Goal: Task Accomplishment & Management: Use online tool/utility

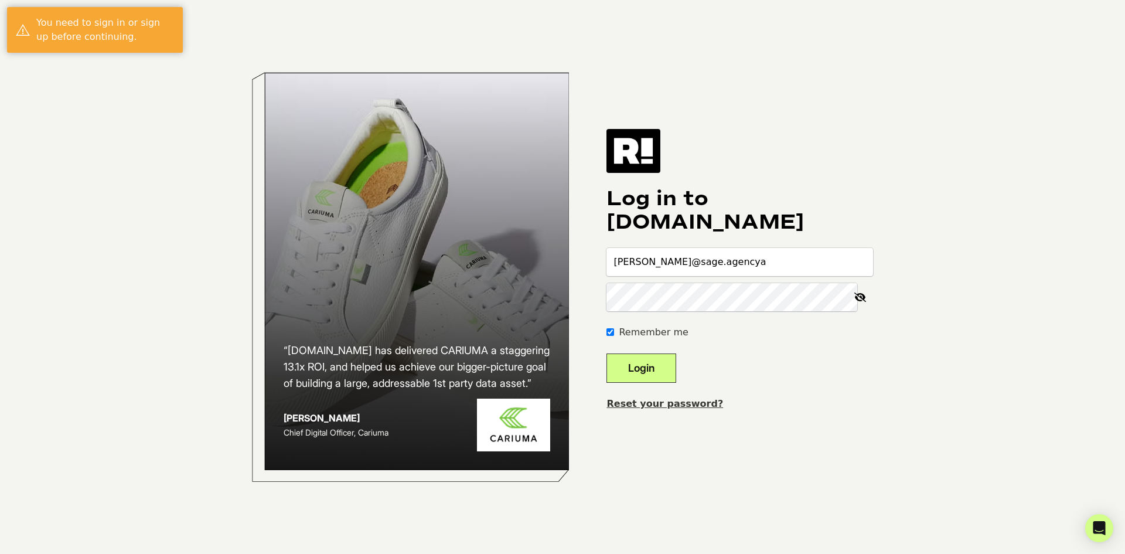
type input "alex@sage.agency"
click at [606, 353] on button "Login" at bounding box center [641, 367] width 70 height 29
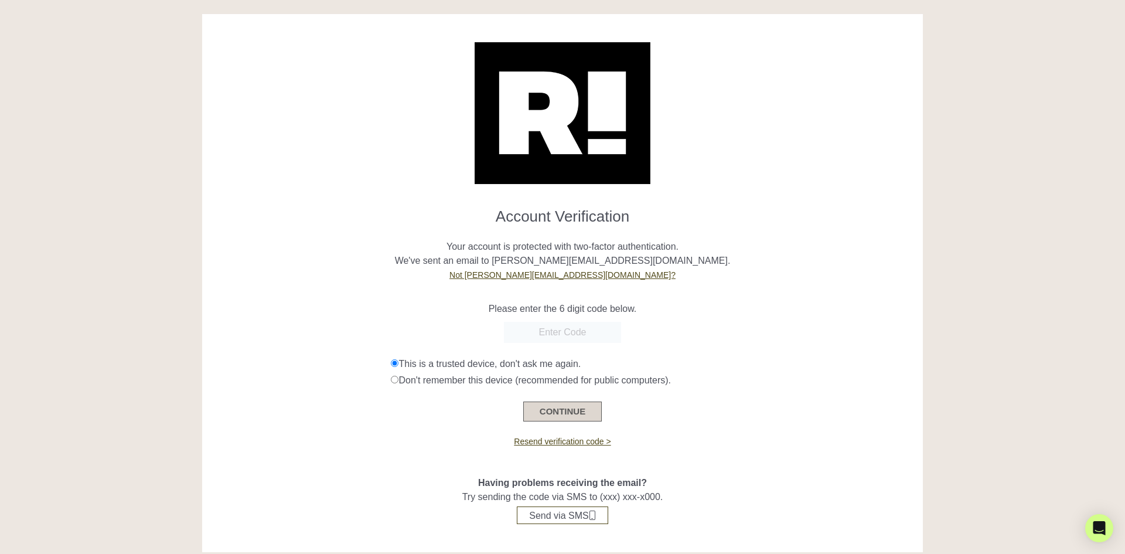
click at [554, 412] on button "CONTINUE" at bounding box center [562, 411] width 78 height 20
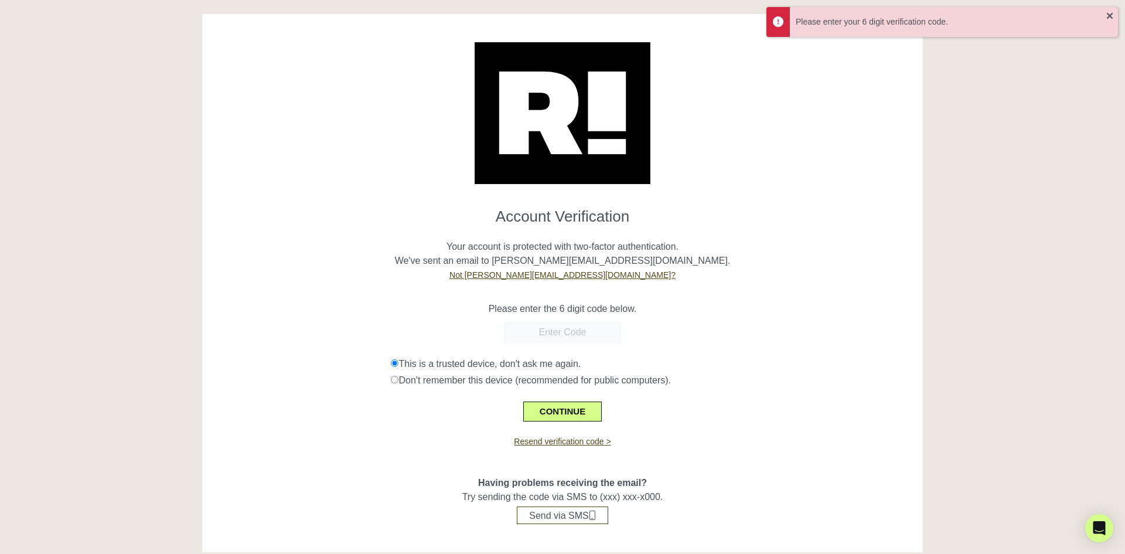
click at [572, 339] on input "text" at bounding box center [562, 332] width 117 height 21
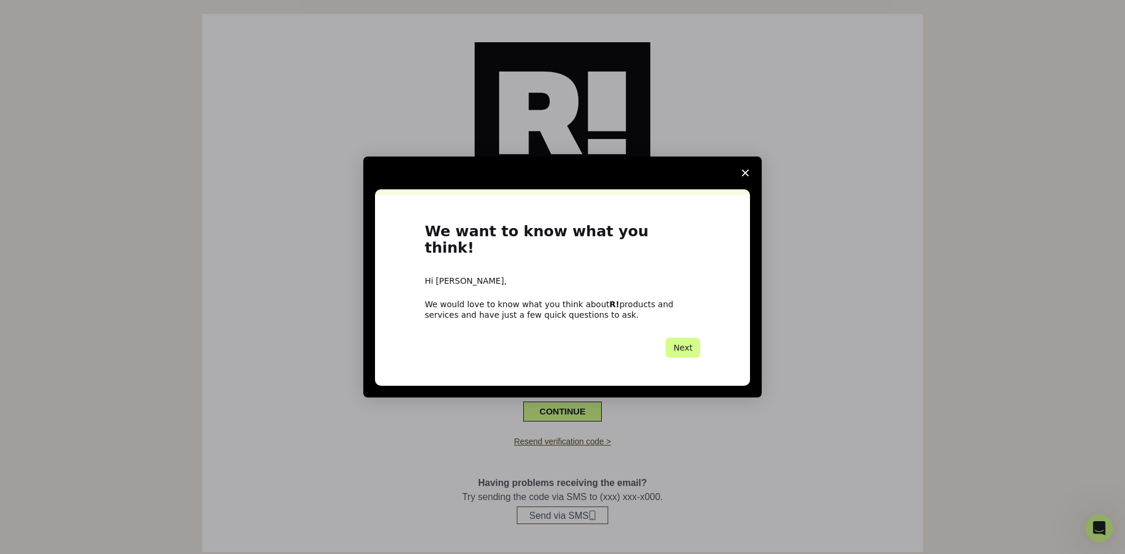
click at [745, 176] on icon "Close survey" at bounding box center [745, 172] width 7 height 7
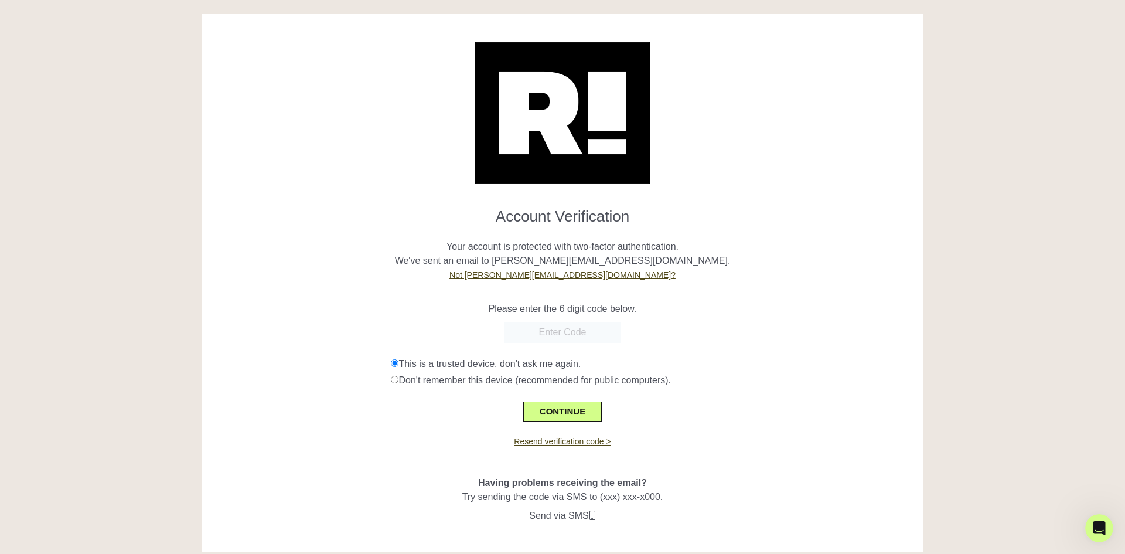
click at [558, 336] on input "text" at bounding box center [562, 332] width 117 height 21
type input "619865"
click at [565, 419] on button "CONTINUE" at bounding box center [562, 411] width 78 height 20
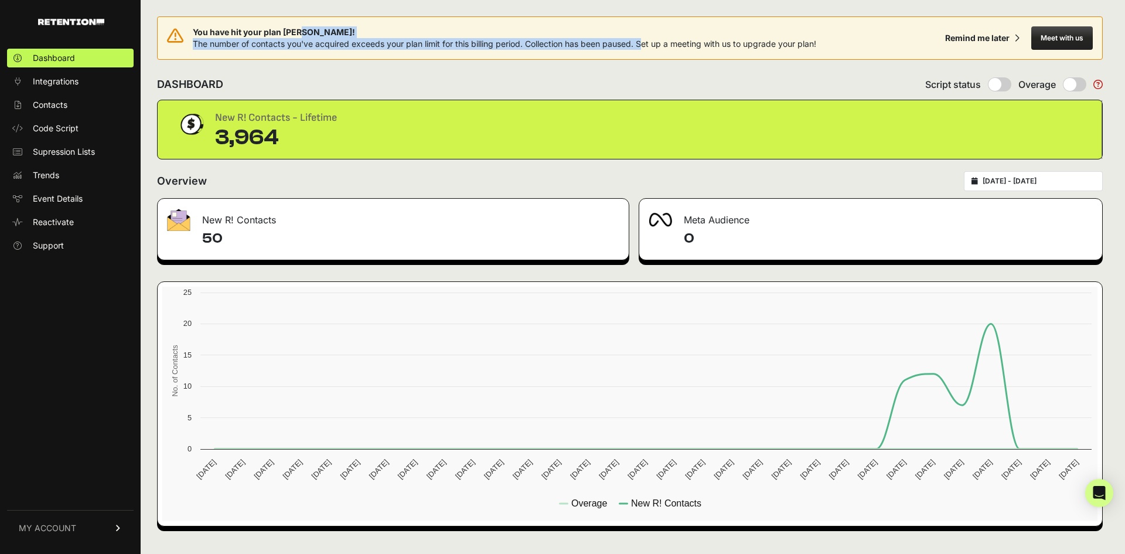
drag, startPoint x: 653, startPoint y: 45, endPoint x: 790, endPoint y: 36, distance: 137.3
click at [785, 36] on div "You have hit your plan max! The number of contacts you've acquired exceeds your…" at bounding box center [504, 37] width 623 height 23
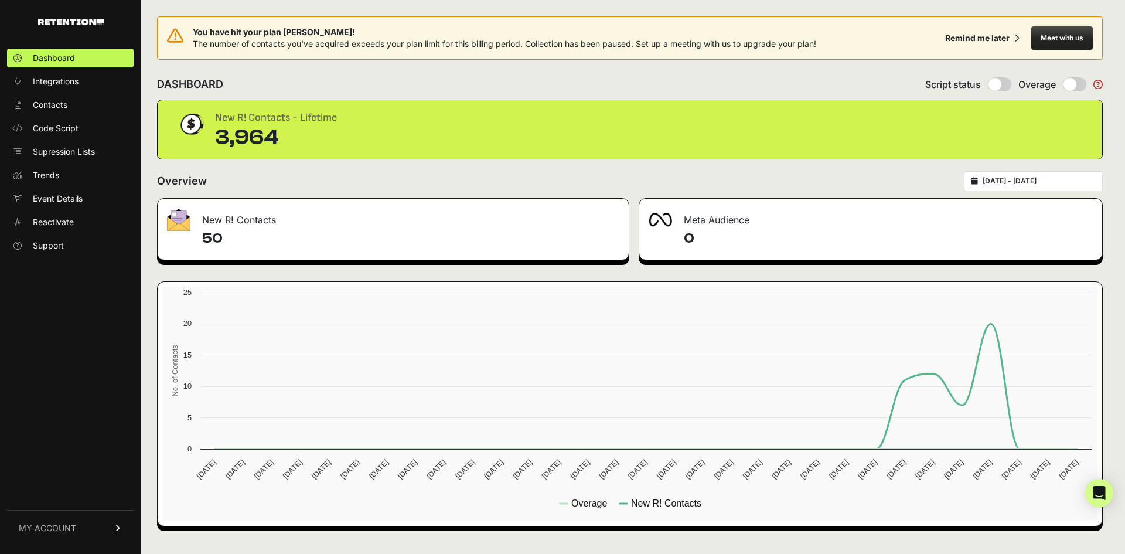
click at [289, 130] on div "3,964" at bounding box center [276, 137] width 122 height 23
click at [74, 521] on link "MY ACCOUNT" at bounding box center [70, 528] width 127 height 36
click at [82, 491] on link "Billing" at bounding box center [70, 489] width 127 height 19
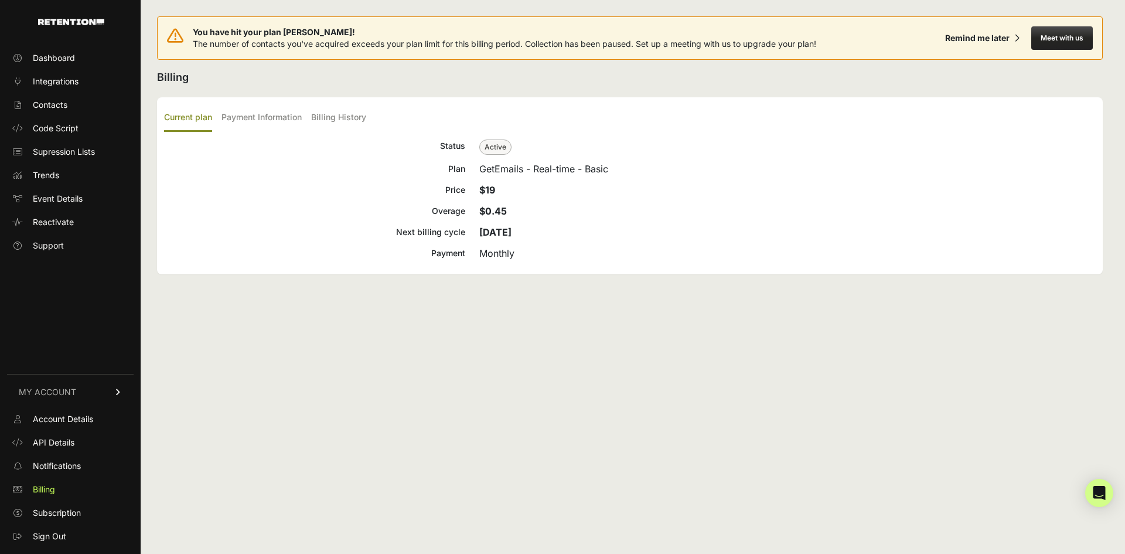
drag, startPoint x: 834, startPoint y: 581, endPoint x: 1124, endPoint y: 581, distance: 290.0
click at [1124, 553] on html "Dashboard Integrations Contacts Code Script Supression Lists Trends Event Detai…" at bounding box center [562, 277] width 1125 height 554
click at [1052, 40] on button "Meet with us" at bounding box center [1062, 37] width 62 height 23
drag, startPoint x: 373, startPoint y: 123, endPoint x: 359, endPoint y: 122, distance: 13.5
click at [372, 123] on ul "Current plan Payment Information Billing History" at bounding box center [629, 118] width 931 height 28
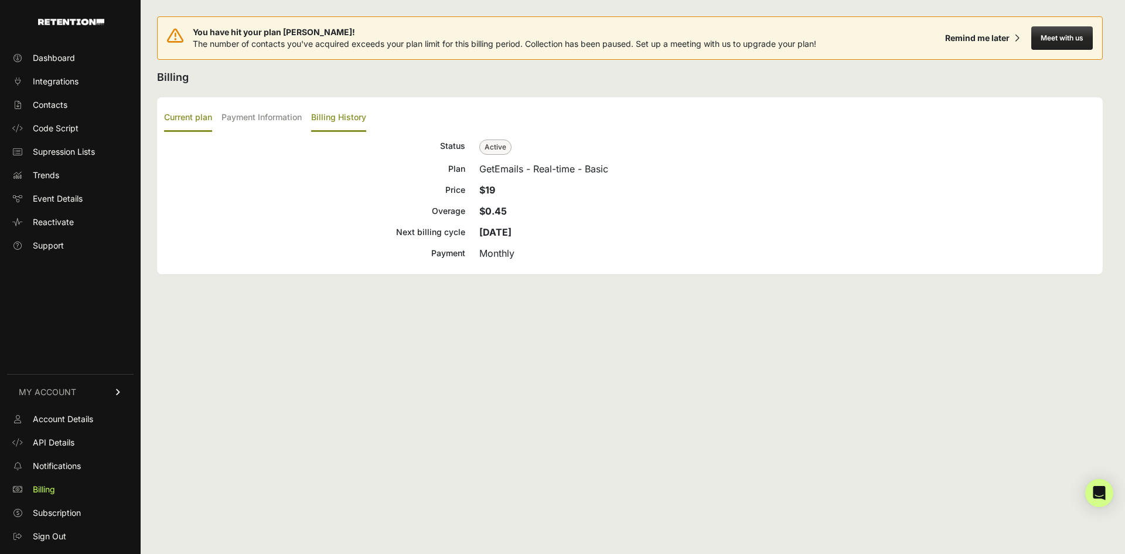
click at [357, 121] on label "Billing History" at bounding box center [338, 118] width 55 height 28
click at [0, 0] on input "Billing History" at bounding box center [0, 0] width 0 height 0
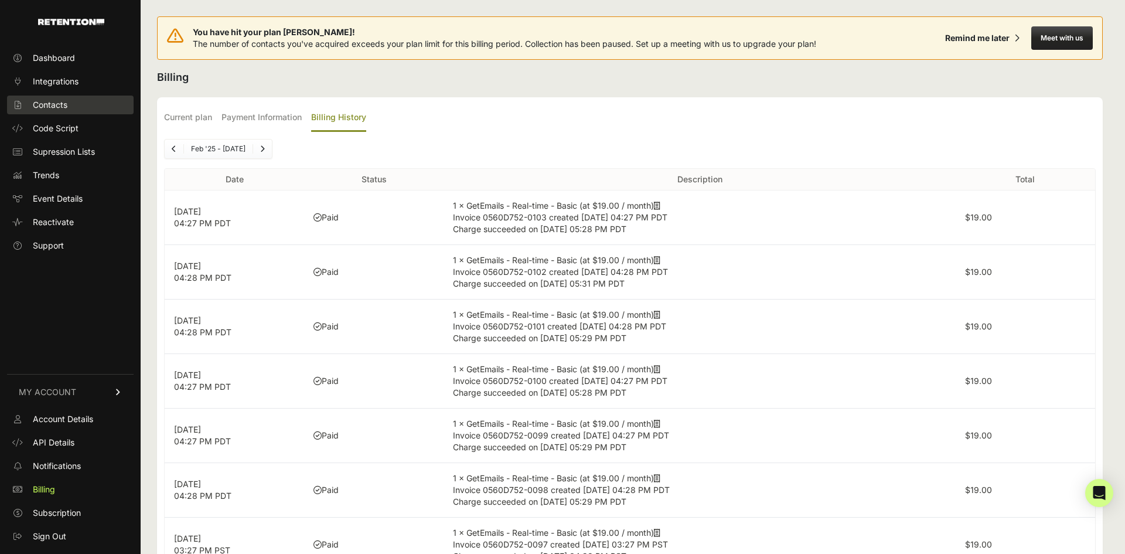
click at [52, 103] on span "Contacts" at bounding box center [50, 105] width 35 height 12
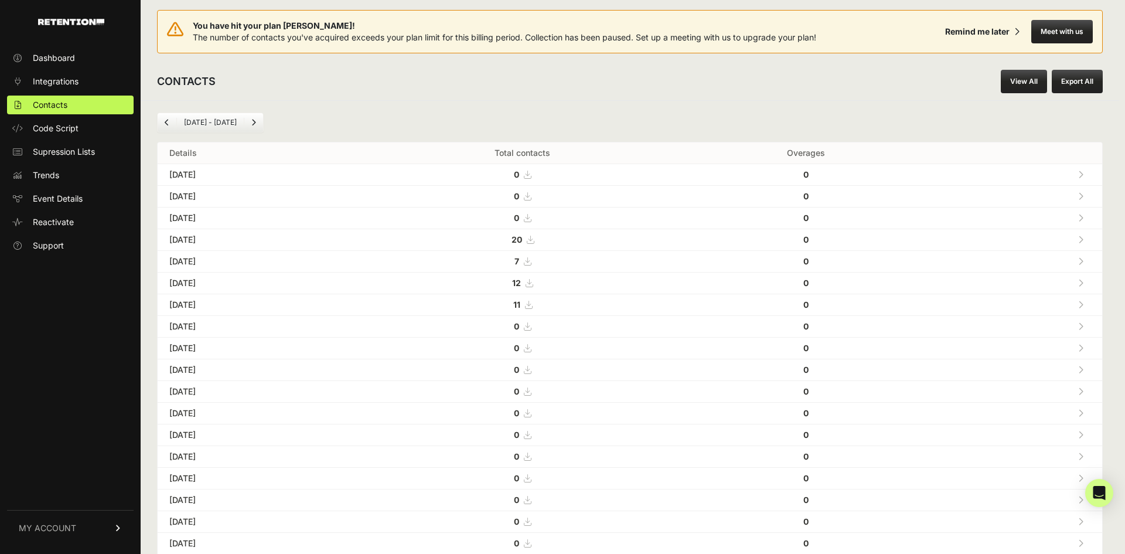
scroll to position [8, 0]
drag, startPoint x: 245, startPoint y: 120, endPoint x: 240, endPoint y: 123, distance: 6.3
click at [245, 120] on link "Next" at bounding box center [253, 121] width 19 height 19
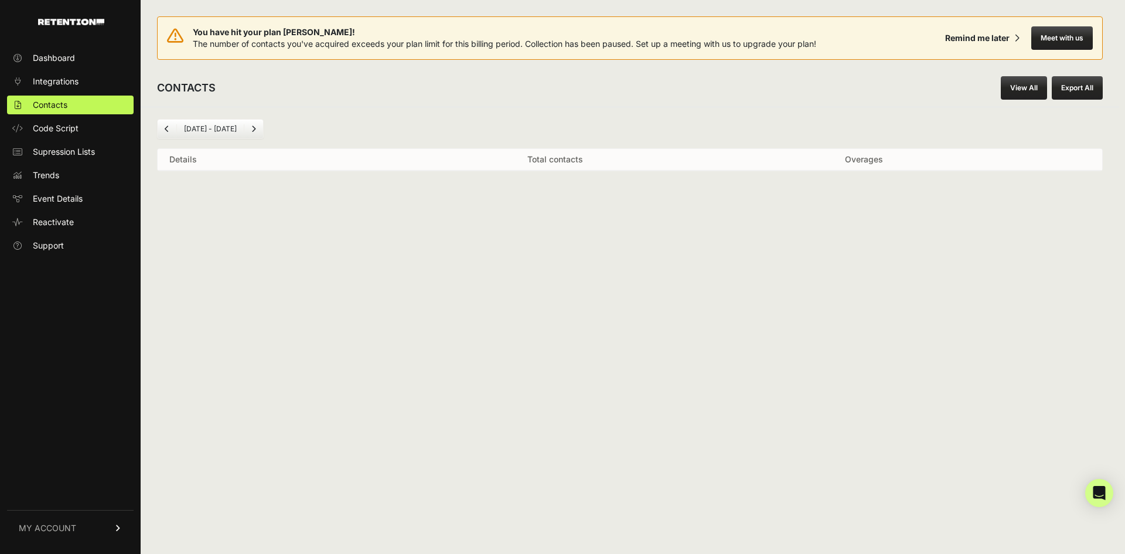
click at [222, 125] on li "Aug 28 - Sep 28" at bounding box center [209, 128] width 67 height 9
click at [193, 132] on li "Aug 28 - Sep 28" at bounding box center [209, 128] width 67 height 9
click at [166, 131] on icon "Previous" at bounding box center [167, 128] width 5 height 7
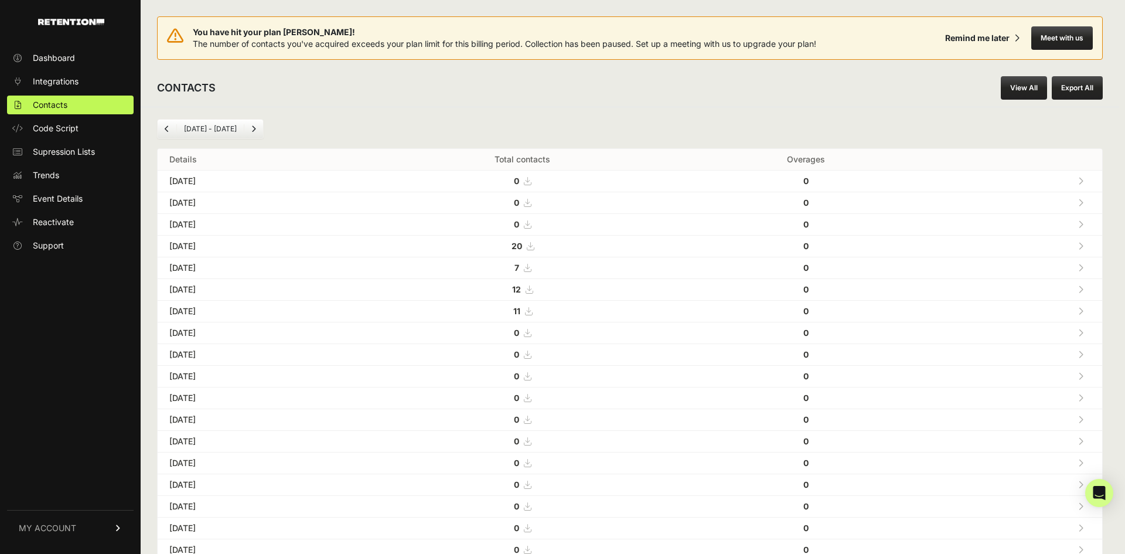
click at [166, 131] on icon "Previous" at bounding box center [167, 128] width 5 height 7
click at [581, 162] on th "Total contacts" at bounding box center [522, 160] width 319 height 22
click at [247, 131] on link "Next" at bounding box center [253, 129] width 19 height 19
click at [164, 127] on link "Previous" at bounding box center [167, 129] width 19 height 19
click at [165, 127] on icon "Previous" at bounding box center [167, 128] width 5 height 7
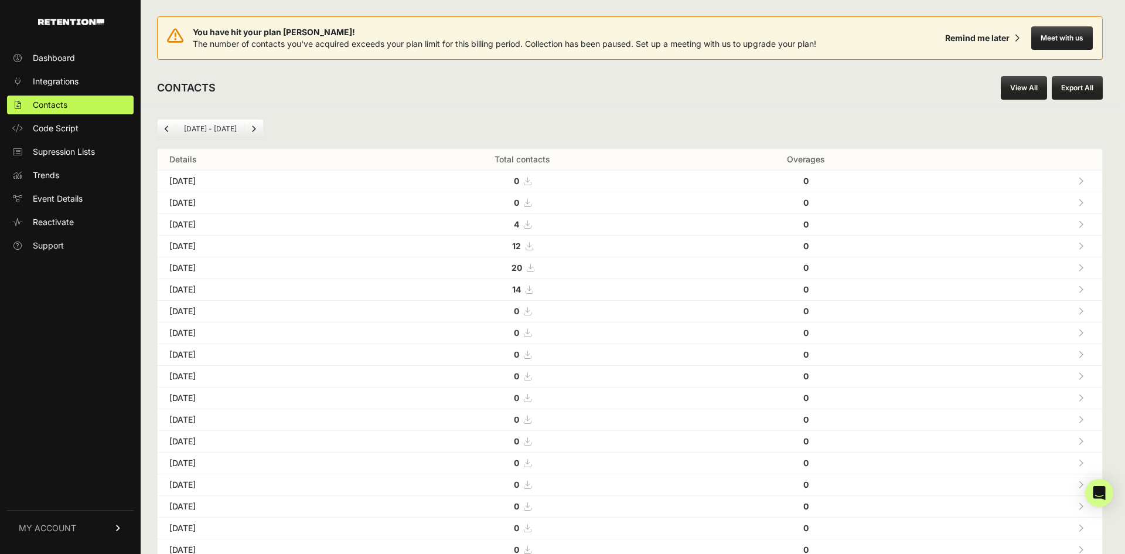
click at [255, 132] on icon "Next" at bounding box center [253, 128] width 5 height 7
click at [255, 132] on link "Next" at bounding box center [253, 129] width 19 height 19
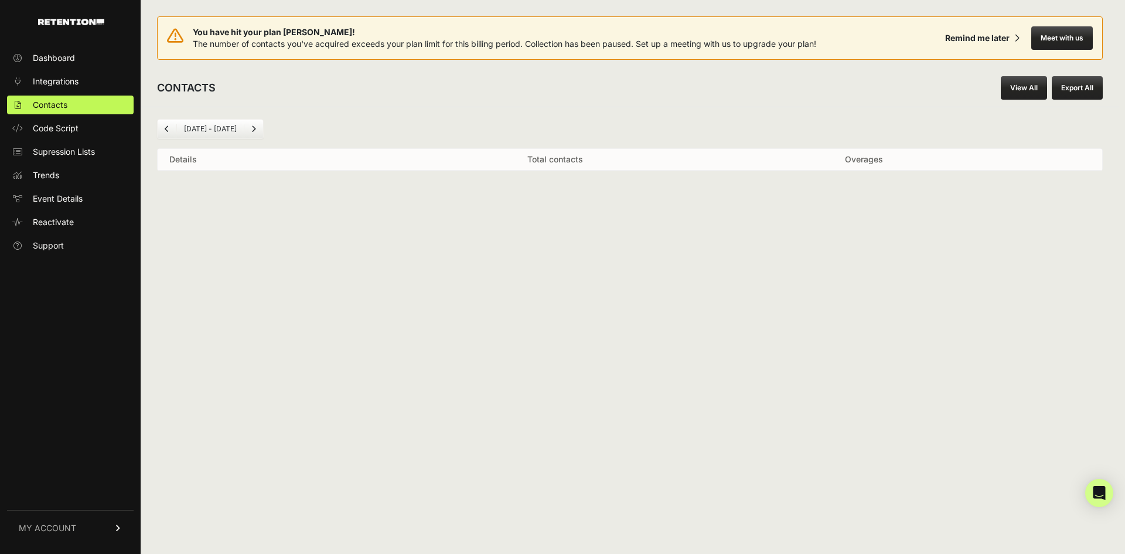
click at [1088, 88] on button "Export All" at bounding box center [1077, 87] width 51 height 23
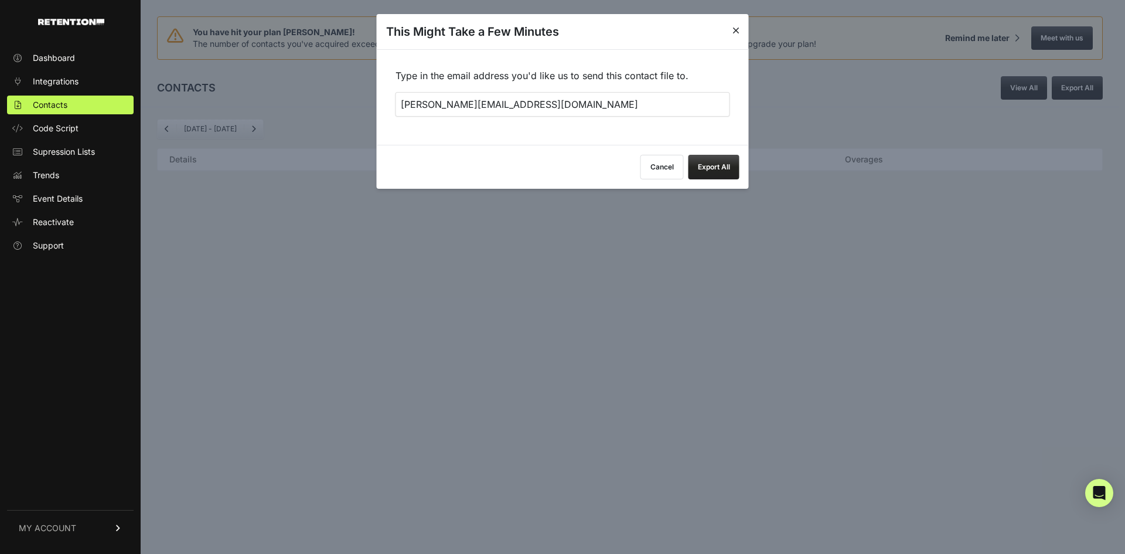
drag, startPoint x: 414, startPoint y: 108, endPoint x: 257, endPoint y: 113, distance: 156.5
click at [261, 112] on body "Dashboard Integrations Contacts Code Script Supression Lists Trends Event Detai…" at bounding box center [562, 277] width 1125 height 554
type input "[PERSON_NAME][EMAIL_ADDRESS][DOMAIN_NAME]"
click at [730, 179] on button "Export All" at bounding box center [713, 167] width 51 height 25
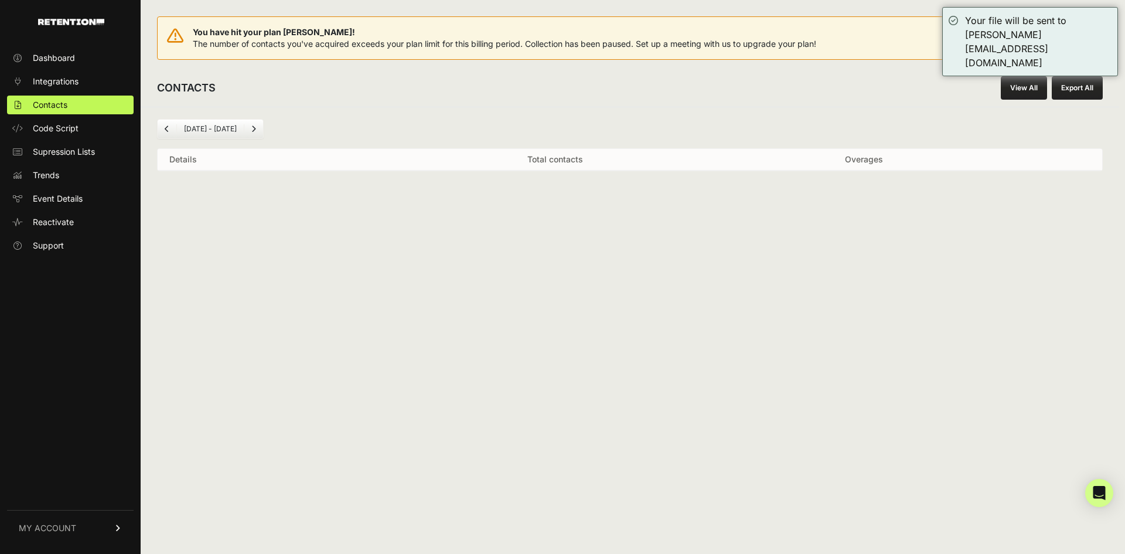
drag, startPoint x: 588, startPoint y: 105, endPoint x: 574, endPoint y: 105, distance: 14.1
click at [586, 105] on div "CONTACTS View All Export All" at bounding box center [630, 87] width 978 height 37
click at [71, 157] on span "Supression Lists" at bounding box center [64, 152] width 62 height 12
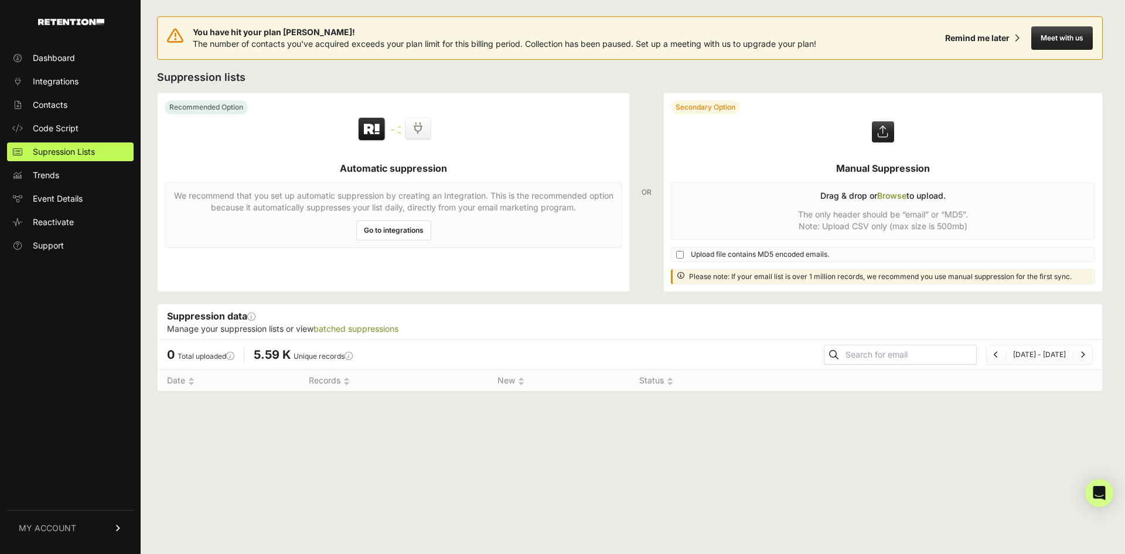
click at [390, 231] on link "Go to integrations" at bounding box center [393, 230] width 75 height 20
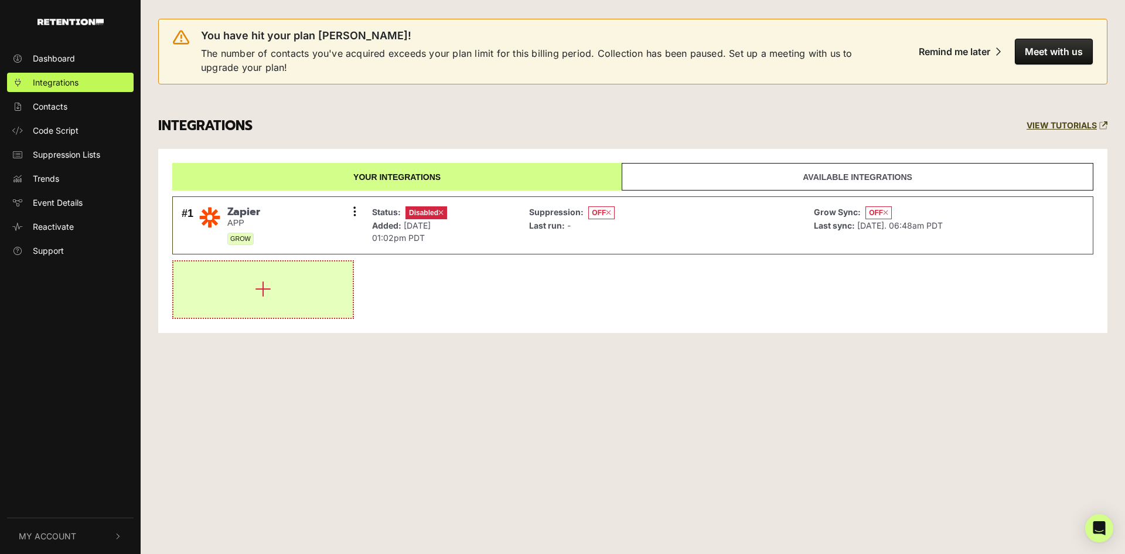
click at [266, 288] on icon "button" at bounding box center [263, 288] width 16 height 19
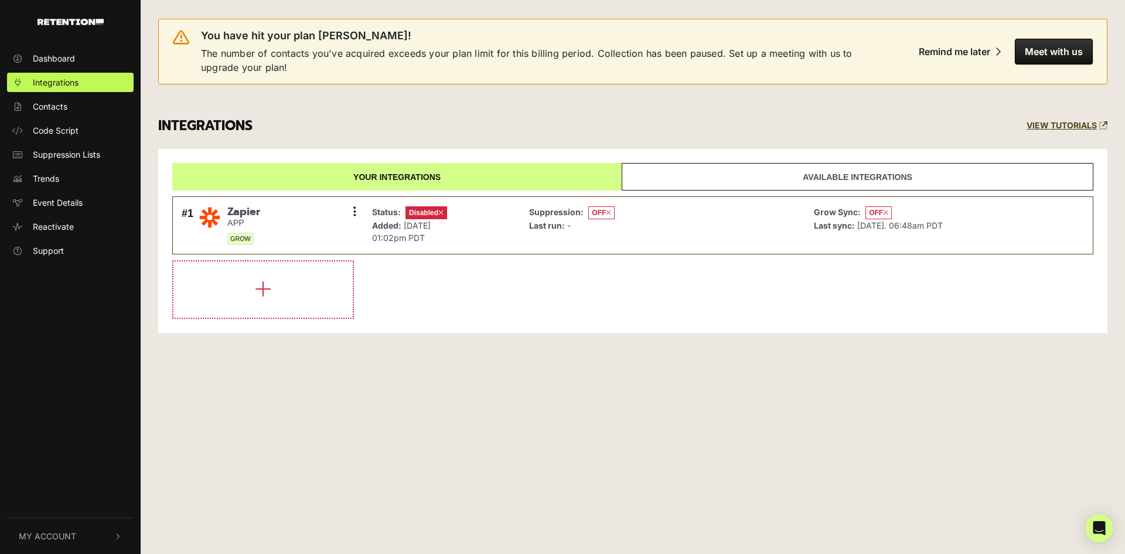
click at [810, 179] on link "Available integrations" at bounding box center [858, 177] width 472 height 28
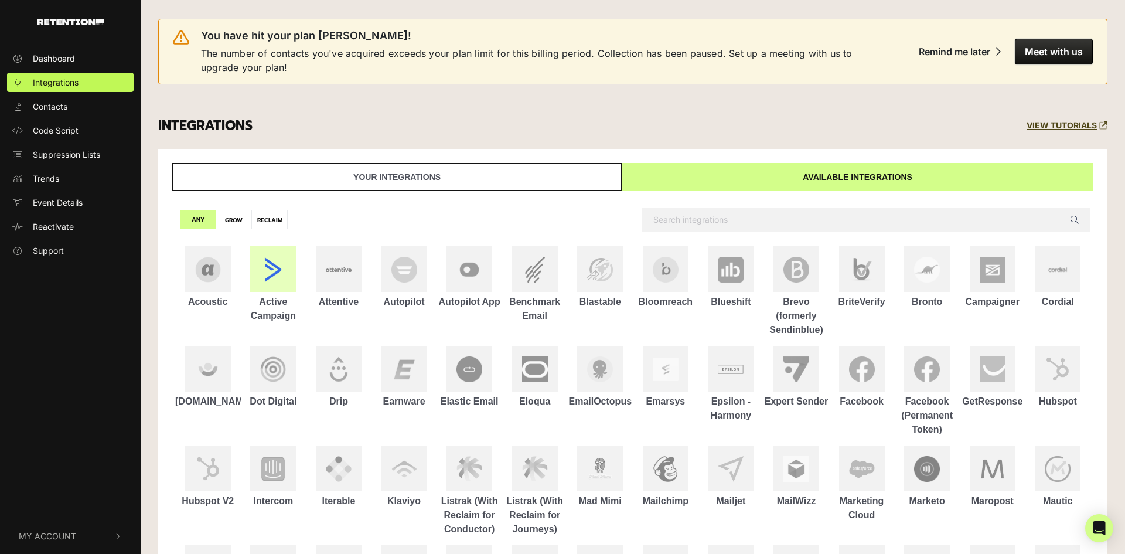
click at [271, 272] on img at bounding box center [273, 270] width 26 height 26
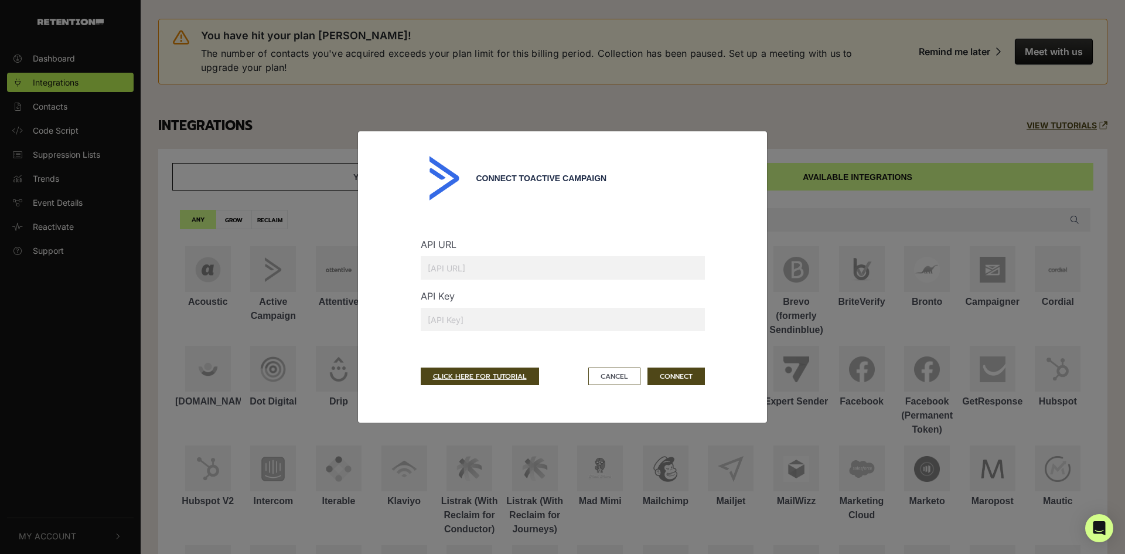
click at [501, 275] on input "text" at bounding box center [563, 267] width 284 height 23
paste input "https://sage75722.api-us1.com"
type input "https://sage75722.api-us1.com"
click at [650, 326] on input "text" at bounding box center [563, 319] width 284 height 23
paste input "899240e66c88a6aa0ff8650e0754aa7403e305a3d92965b8ff0e804da17c73259ed85dda"
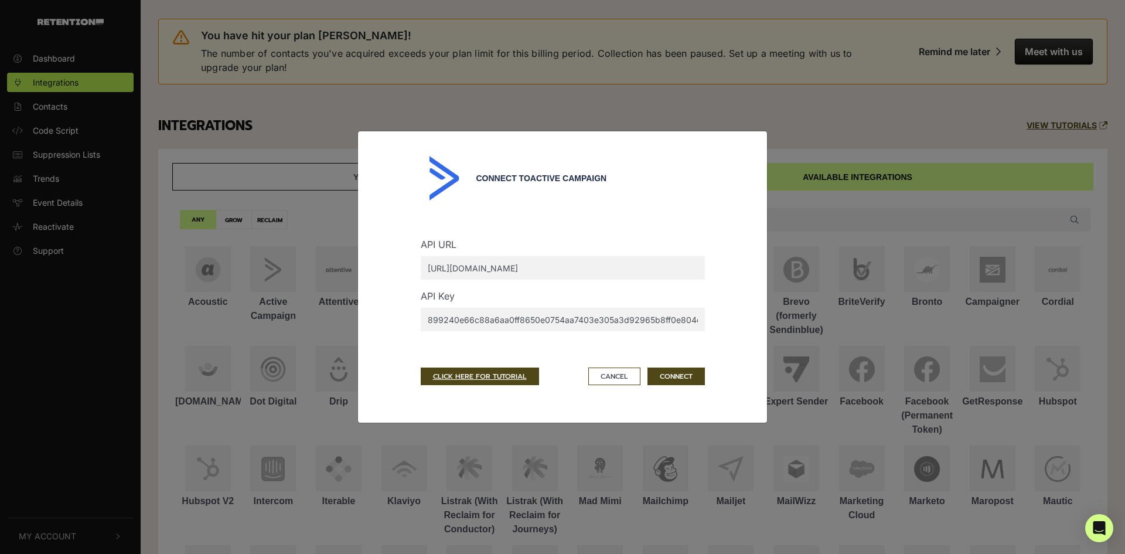
scroll to position [0, 76]
type input "899240e66c88a6aa0ff8650e0754aa7403e305a3d92965b8ff0e804da17c73259ed85dda"
click at [674, 378] on button "CONNECT" at bounding box center [675, 376] width 57 height 18
click at [681, 322] on input "899240e66c88a6aa0ff8650e0754aa7403e305a3d92965b8ff0e804da17c73259ed85dda" at bounding box center [563, 319] width 284 height 23
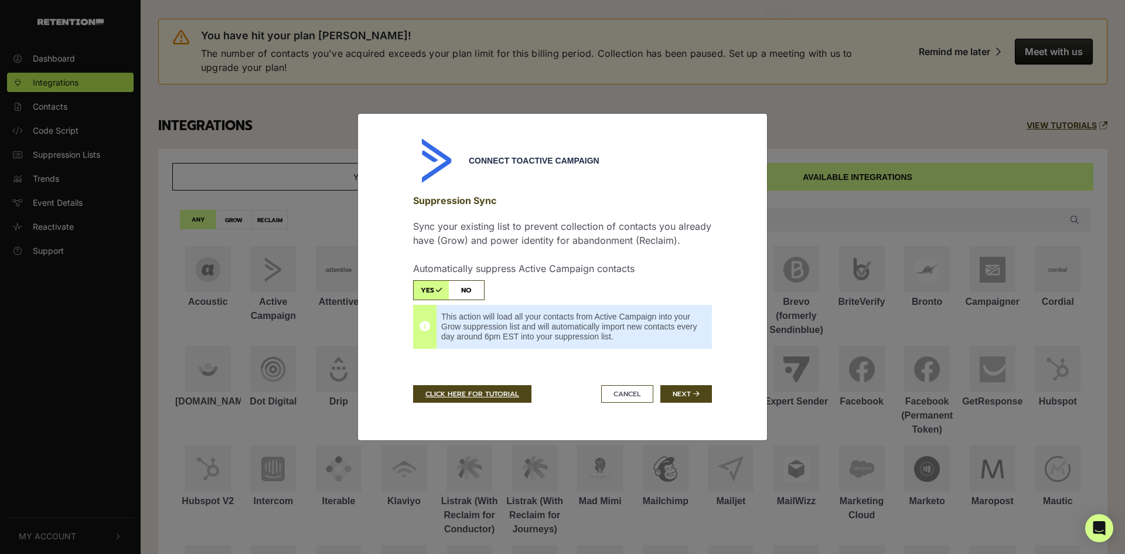
click at [691, 377] on div "Connect to Active Campaign Suppression Sync Sync your existing list to prevent …" at bounding box center [562, 276] width 316 height 279
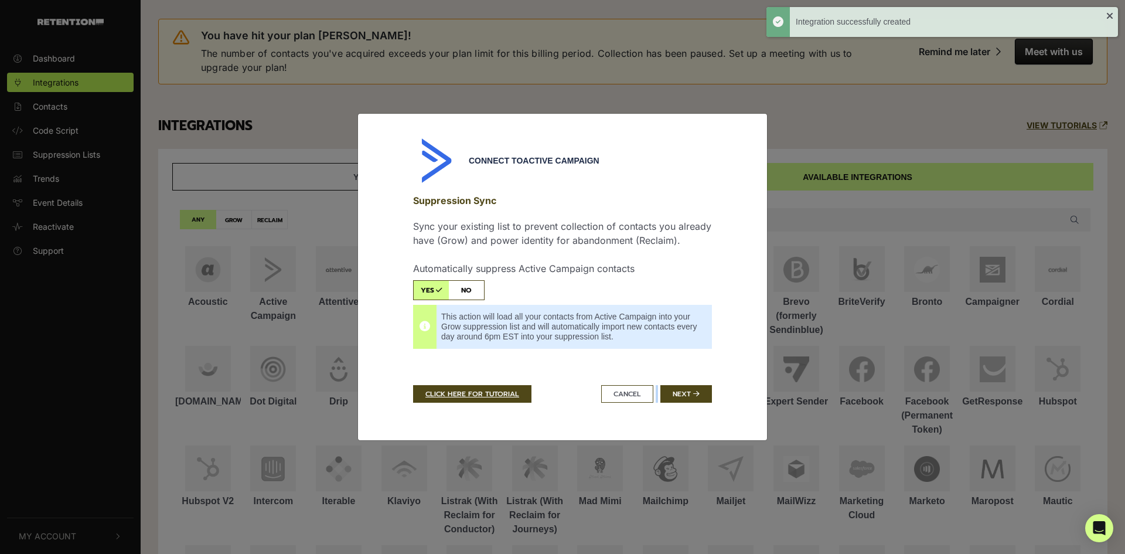
click at [691, 377] on div "Connect to Active Campaign Suppression Sync Sync your existing list to prevent …" at bounding box center [562, 276] width 316 height 279
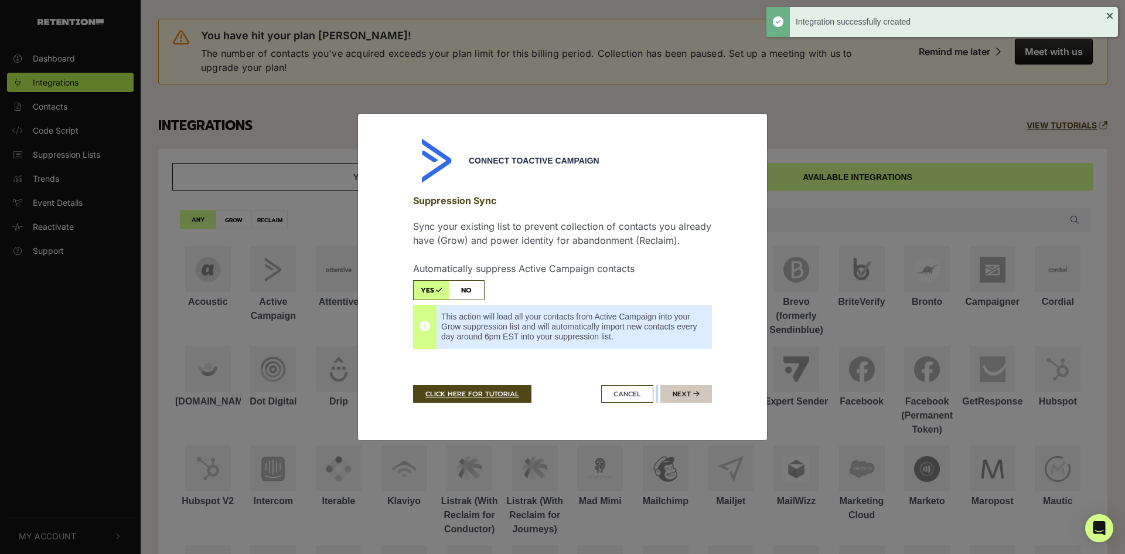
click at [695, 394] on icon "submit" at bounding box center [696, 393] width 6 height 7
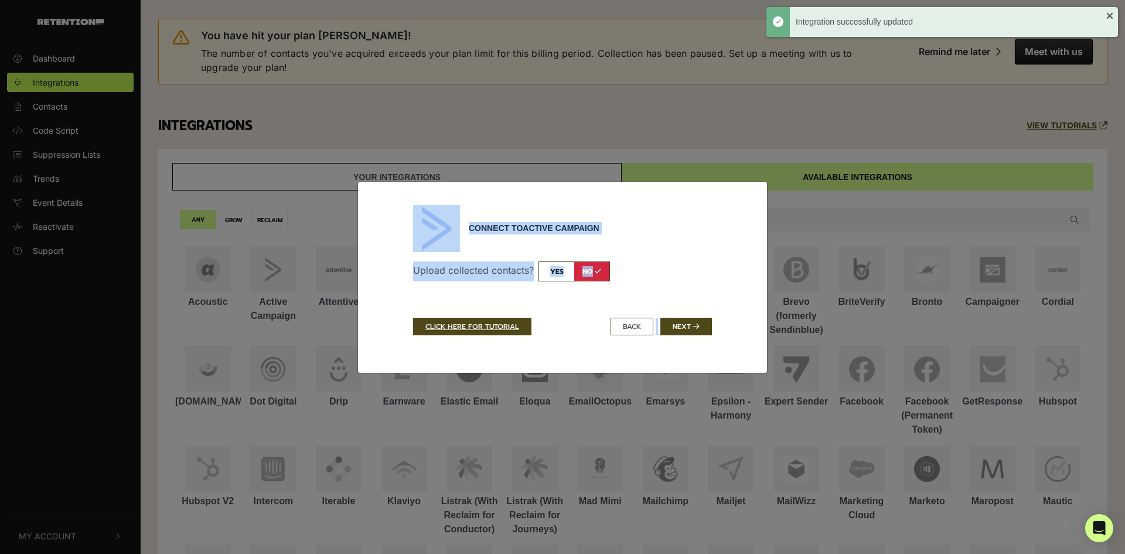
click at [548, 299] on div "Upload collected contacts? yes no Sync contacts to List: No List Current Client…" at bounding box center [562, 276] width 299 height 48
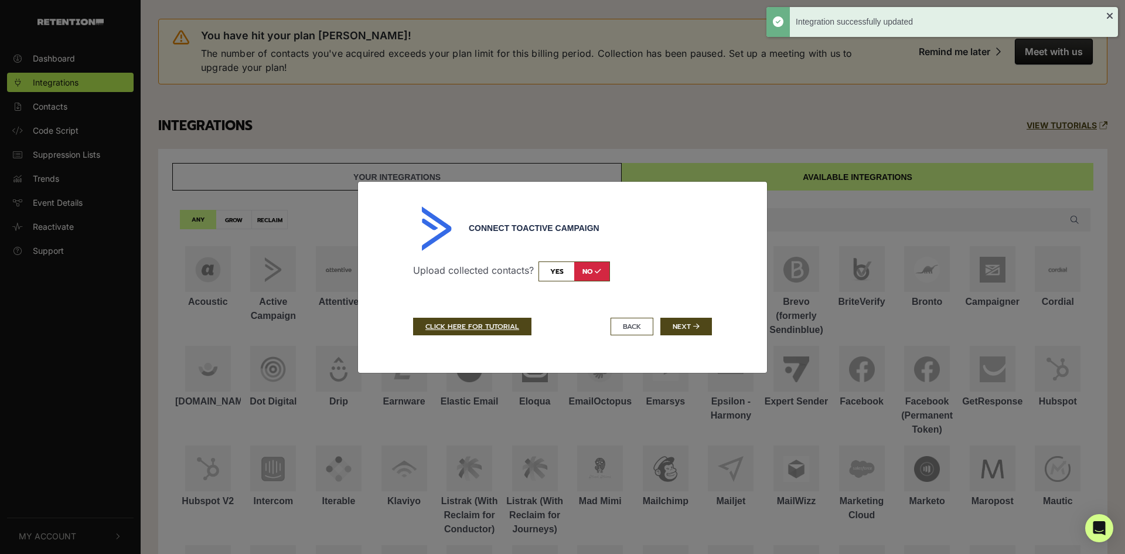
click at [551, 277] on input "checkbox" at bounding box center [573, 271] width 71 height 20
checkbox input "true"
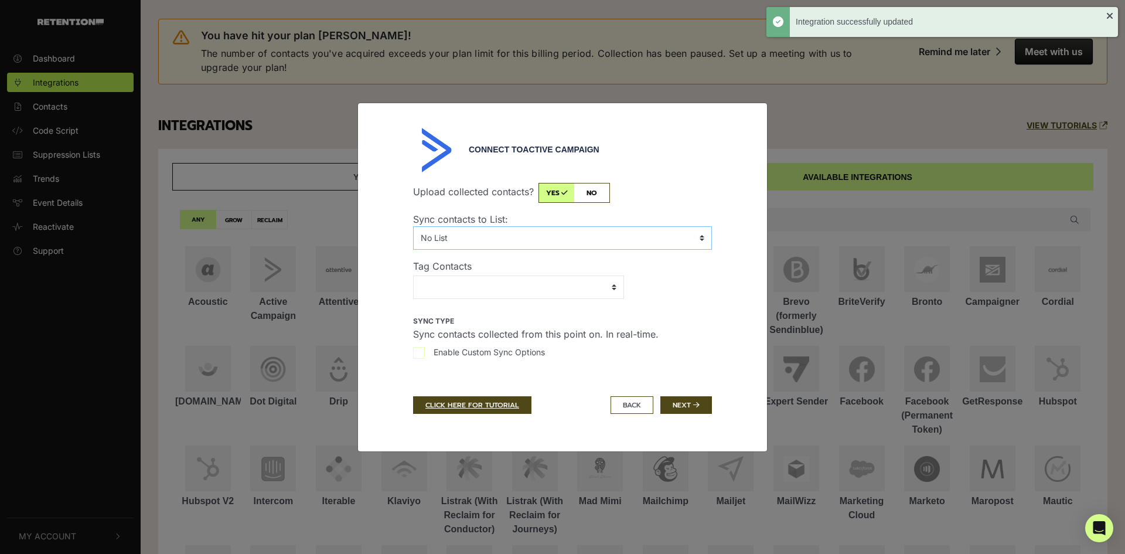
click at [527, 242] on select "No List Current Clients HOLD Leads Master Contact List New Leads New Leads Pric…" at bounding box center [562, 237] width 299 height 23
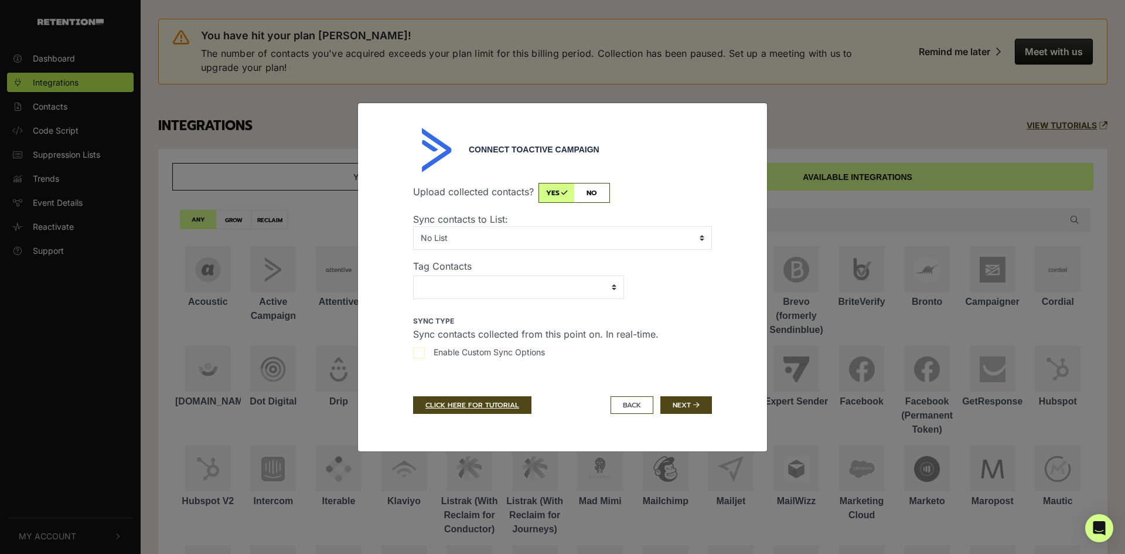
click at [456, 210] on div "Upload collected contacts? yes no Sync contacts to List: No List Current Client…" at bounding box center [562, 275] width 299 height 205
click at [474, 284] on select "activecampaign-pages activecampaign-pages-Test client Lead - Website Visitor Ge…" at bounding box center [518, 286] width 211 height 23
select select "19"
click at [491, 351] on span "Enable Custom Sync Options" at bounding box center [488, 352] width 111 height 12
click at [425, 351] on input "Enable Custom Sync Options" at bounding box center [419, 353] width 12 height 12
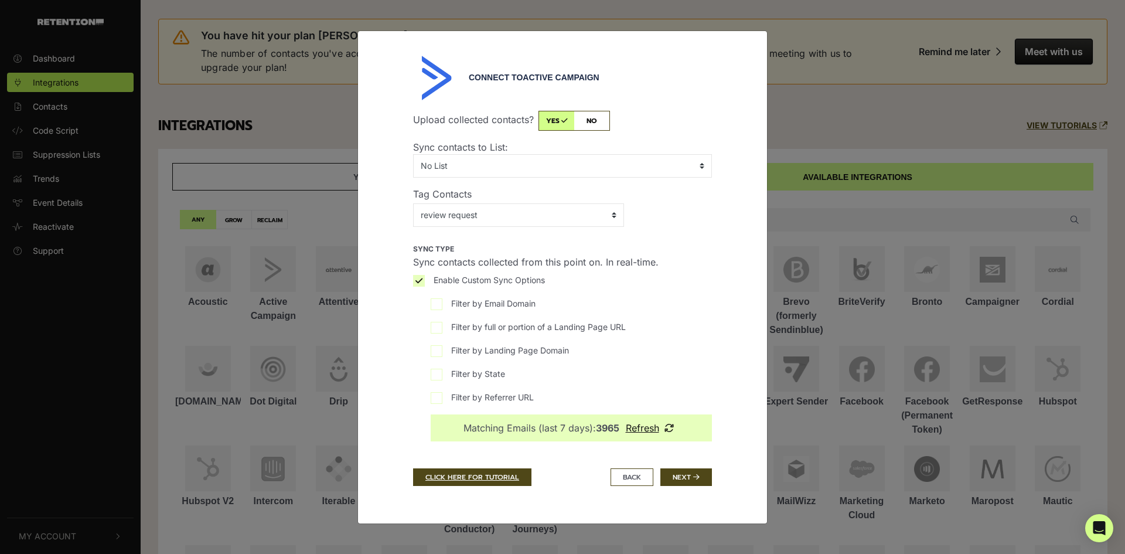
click at [471, 278] on span "Enable Custom Sync Options" at bounding box center [488, 280] width 111 height 12
click at [425, 278] on input "Enable Custom Sync Options" at bounding box center [419, 281] width 12 height 12
checkbox input "false"
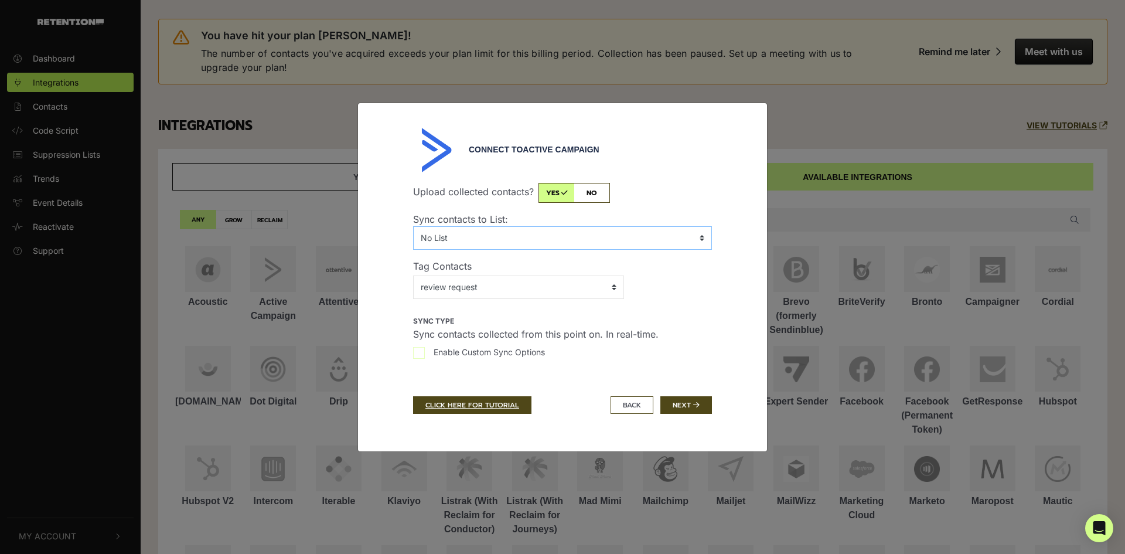
click at [465, 241] on select "No List Current Clients HOLD Leads Master Contact List New Leads New Leads Pric…" at bounding box center [562, 237] width 299 height 23
click at [554, 291] on select "activecampaign-pages activecampaign-pages-Test client Lead - Website Visitor Ge…" at bounding box center [518, 286] width 211 height 23
click at [537, 289] on select "activecampaign-pages activecampaign-pages-Test client Lead - Website Visitor Ge…" at bounding box center [518, 286] width 211 height 23
select select "6"
click at [413, 275] on select "activecampaign-pages activecampaign-pages-Test client Lead - Website Visitor Ge…" at bounding box center [518, 286] width 211 height 23
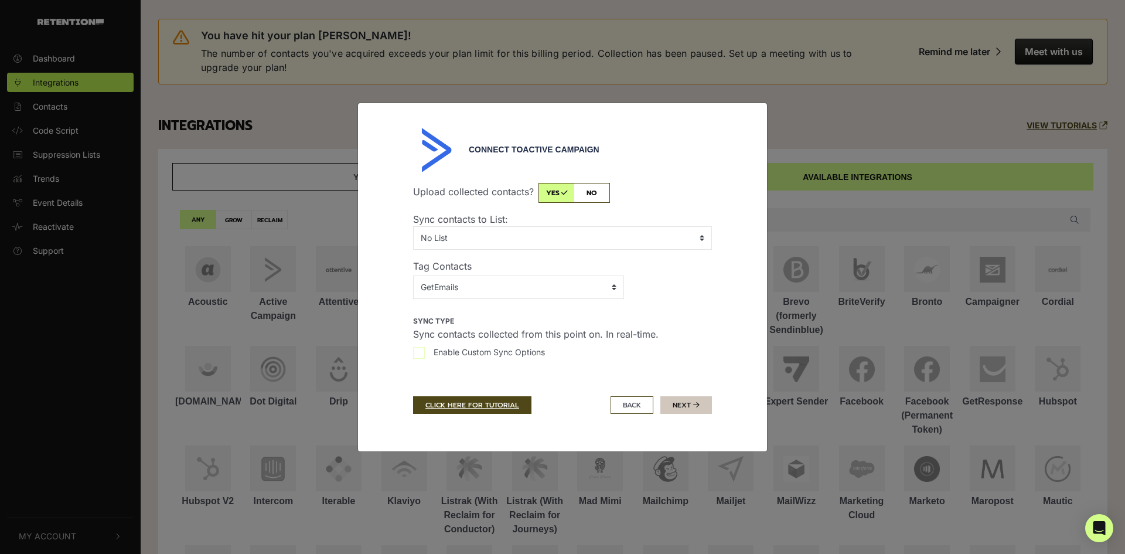
click at [680, 404] on button "Next" at bounding box center [686, 405] width 52 height 18
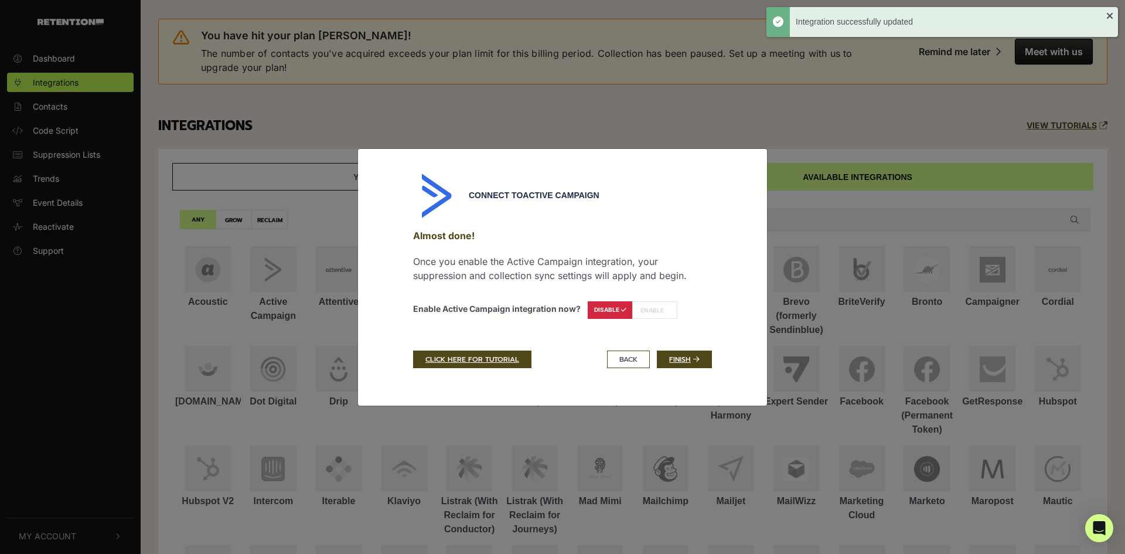
click at [650, 312] on label "ENABLE" at bounding box center [654, 310] width 45 height 18
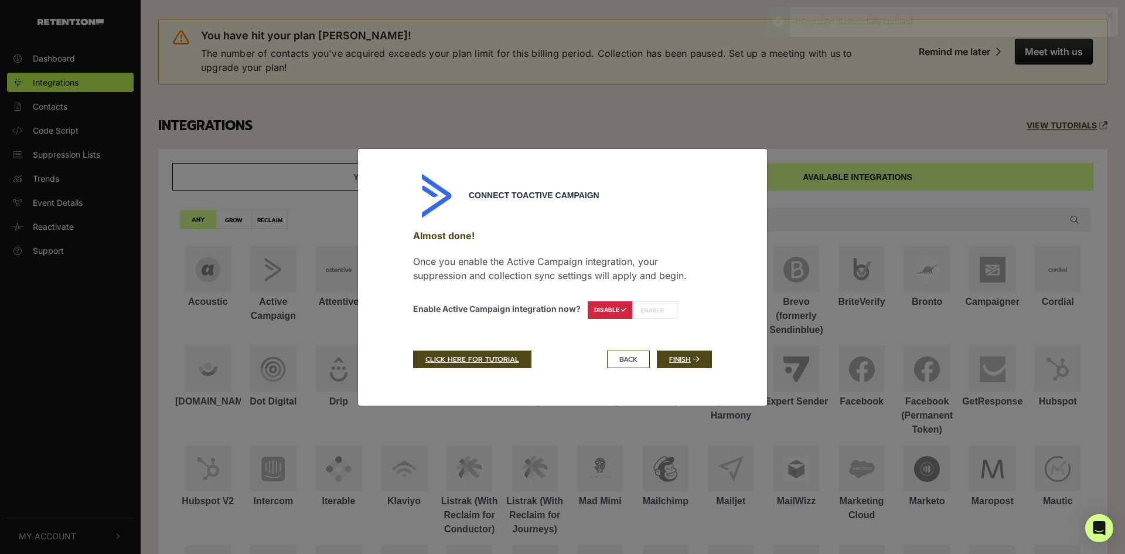
click at [653, 308] on label "ENABLE" at bounding box center [654, 310] width 45 height 18
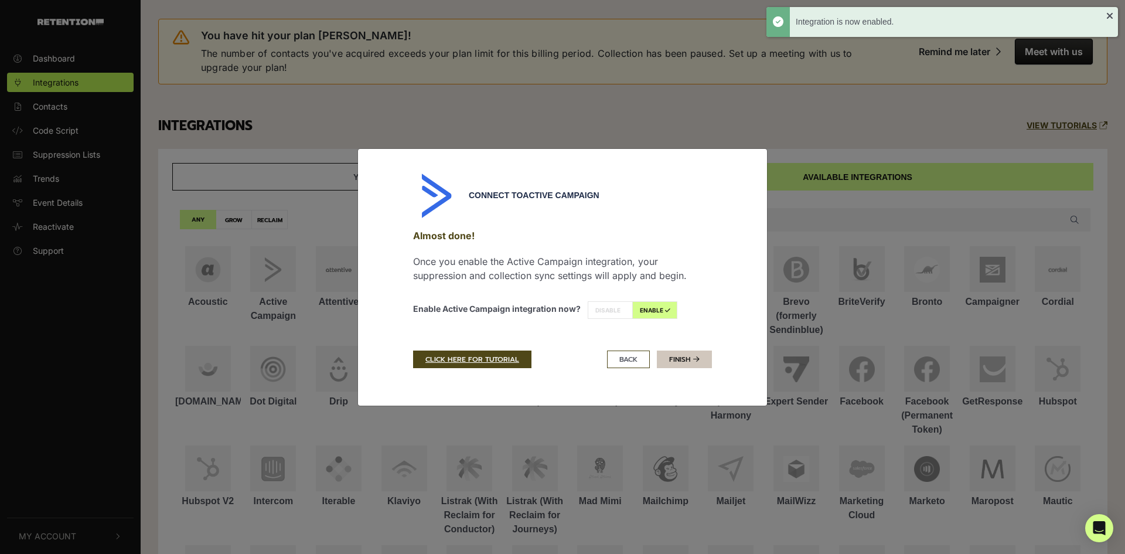
click at [688, 361] on link "Finish" at bounding box center [684, 359] width 55 height 18
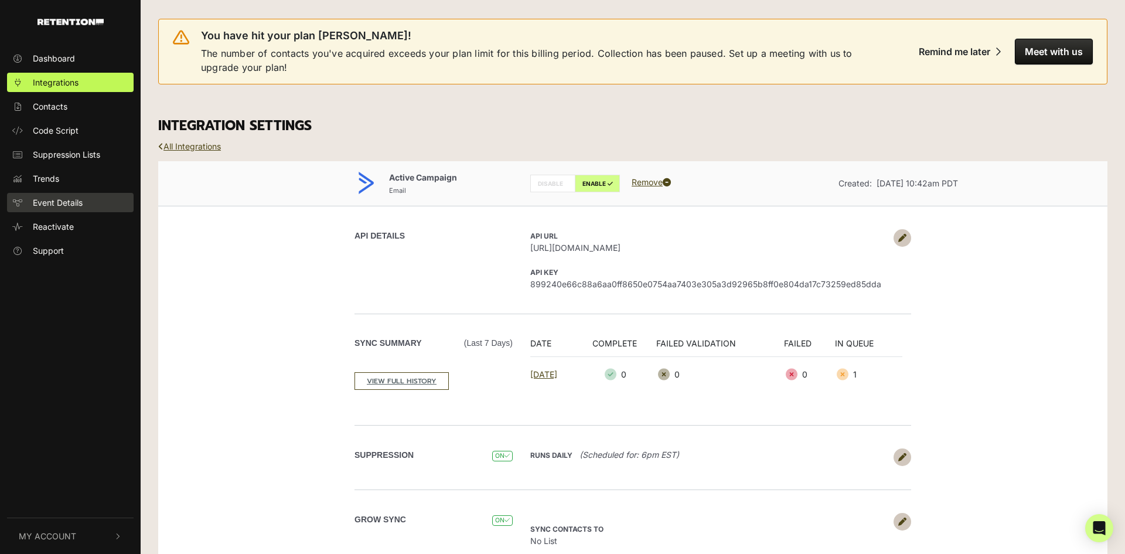
click at [72, 200] on span "Event Details" at bounding box center [58, 202] width 50 height 12
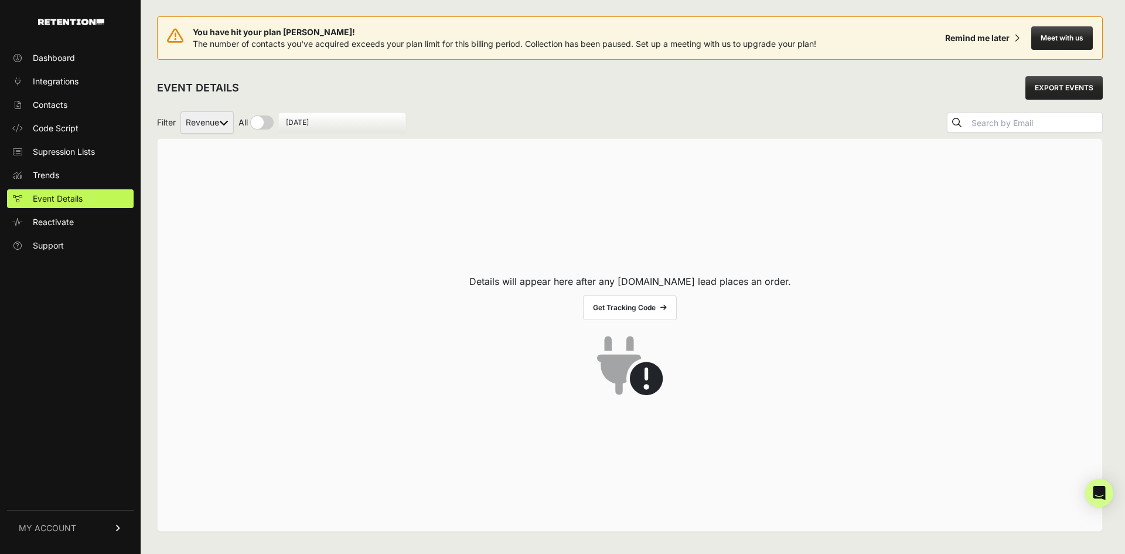
click at [636, 306] on link "Get Tracking Code" at bounding box center [630, 307] width 94 height 25
click at [93, 126] on link "Code Script" at bounding box center [70, 128] width 127 height 19
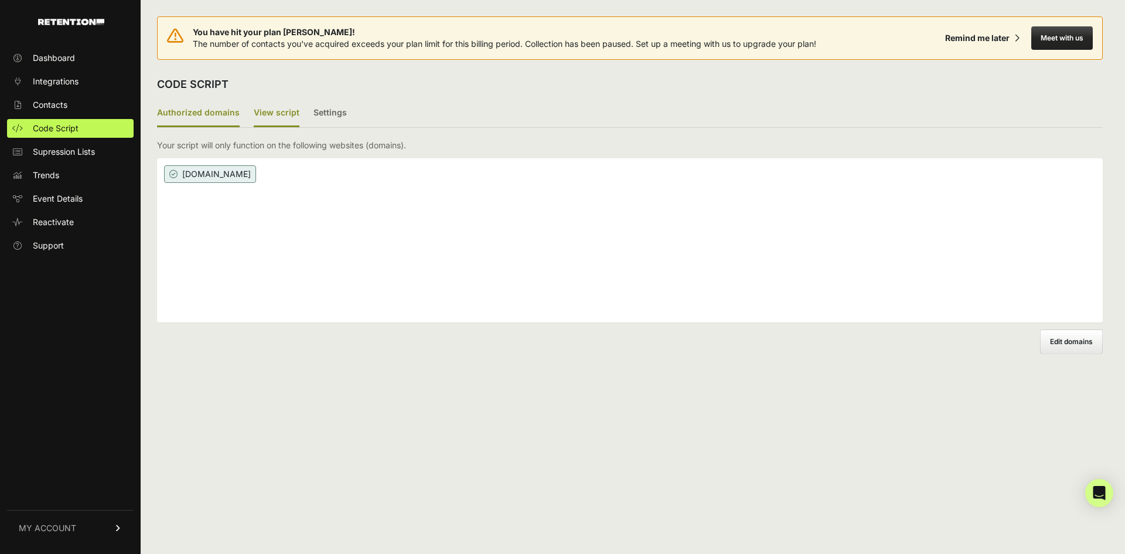
click at [261, 114] on label "View script" at bounding box center [277, 114] width 46 height 28
click at [0, 0] on input "View script" at bounding box center [0, 0] width 0 height 0
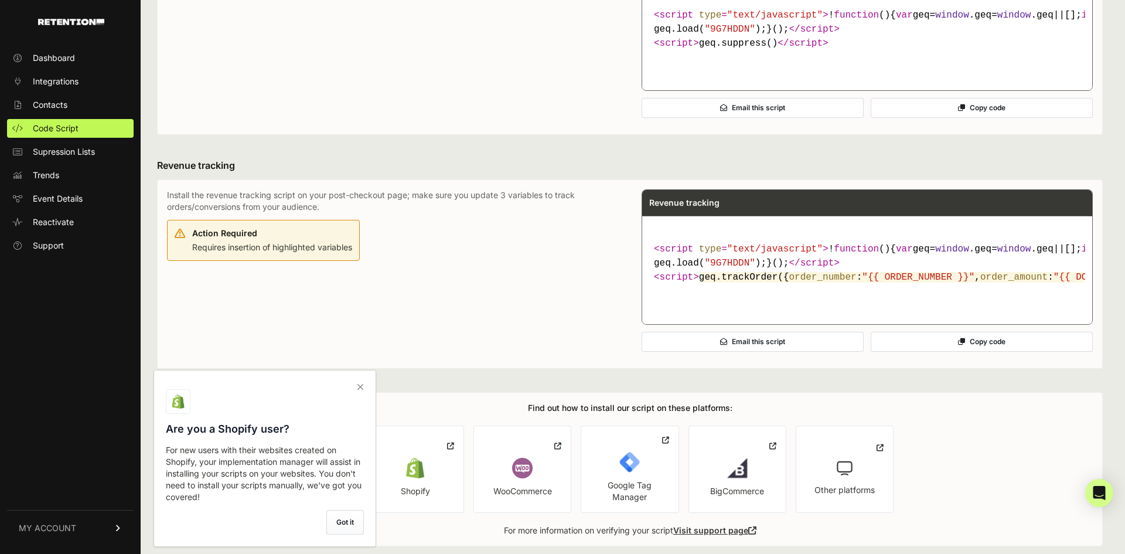
scroll to position [557, 0]
